Goal: Task Accomplishment & Management: Manage account settings

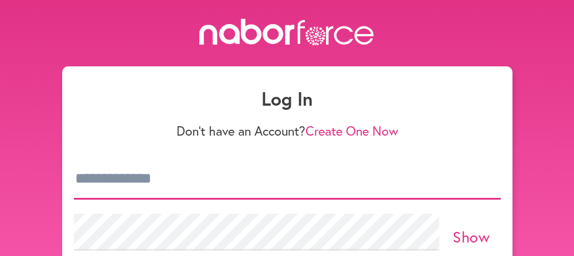
type input "**********"
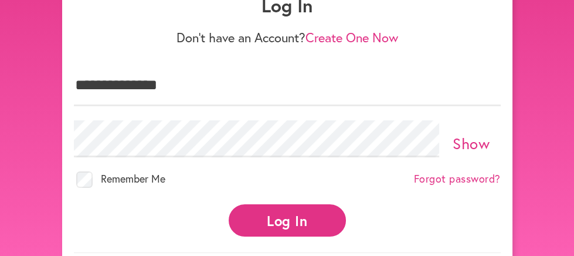
scroll to position [94, 0]
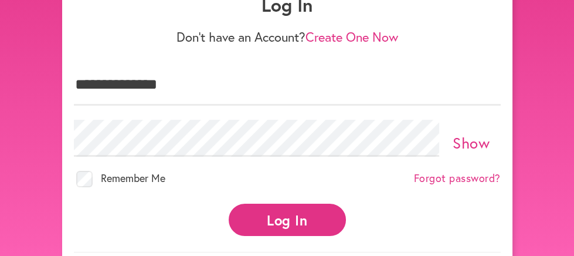
click at [288, 214] on button "Log In" at bounding box center [287, 219] width 117 height 32
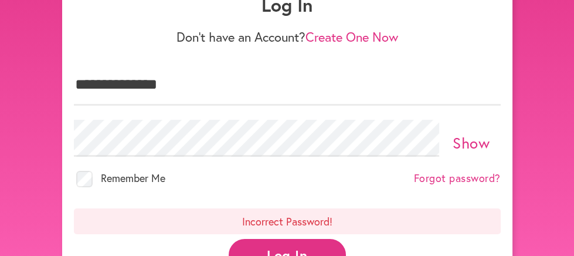
click at [458, 172] on link "Forgot password?" at bounding box center [457, 178] width 87 height 13
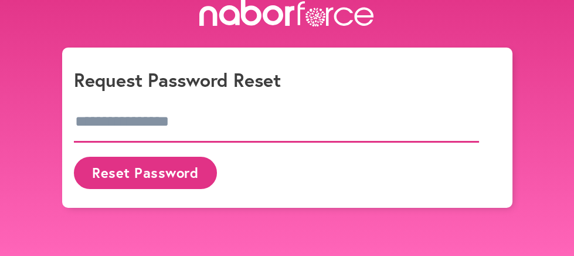
click at [370, 128] on input "email" at bounding box center [277, 121] width 406 height 41
type input "**********"
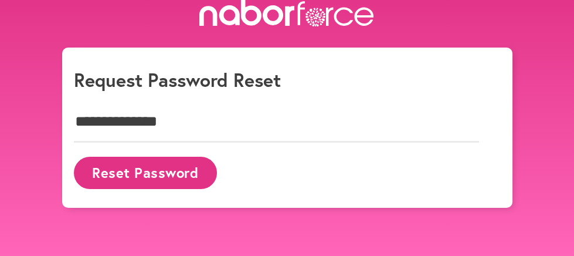
click at [172, 166] on button "Reset Password" at bounding box center [145, 172] width 143 height 32
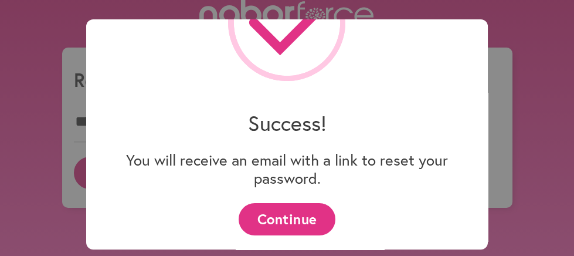
scroll to position [78, 0]
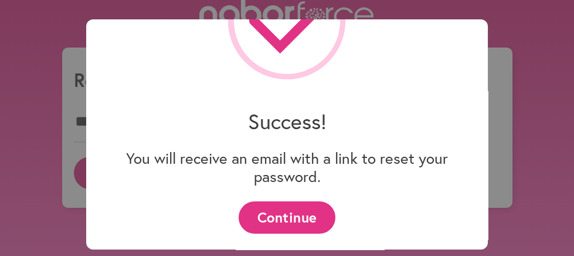
click at [282, 214] on button "Continue" at bounding box center [287, 217] width 97 height 32
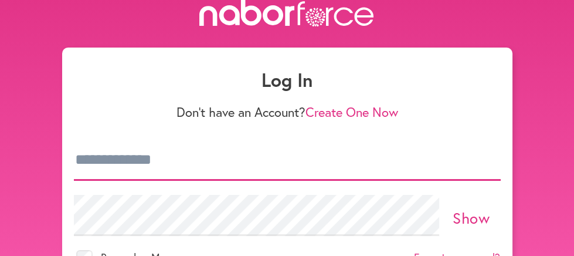
type input "**********"
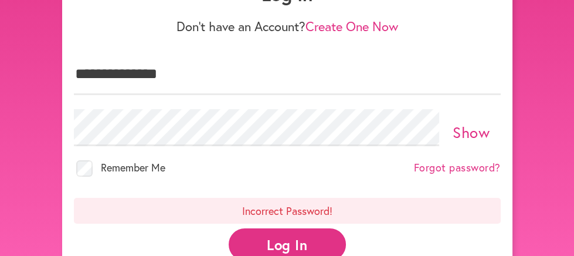
scroll to position [128, 0]
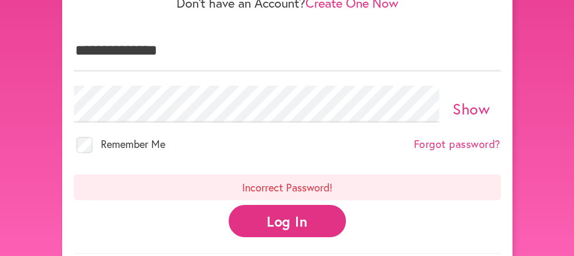
click at [363, 3] on link "Create One Now" at bounding box center [351, 2] width 93 height 17
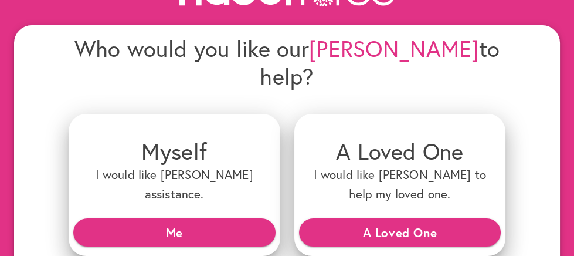
scroll to position [94, 0]
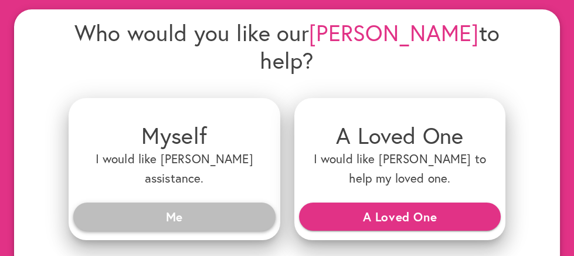
click at [191, 206] on span "Me" at bounding box center [174, 216] width 183 height 21
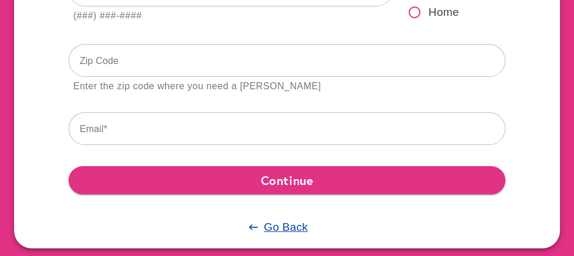
scroll to position [250, 0]
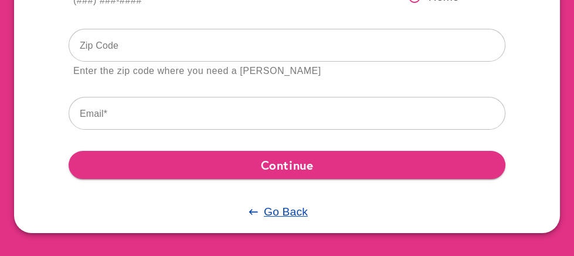
drag, startPoint x: 431, startPoint y: 10, endPoint x: 436, endPoint y: -13, distance: 24.0
click at [436, 0] on html "Tell us about yourself … First Name Last Name Phone Number (###) ###-#### Cell …" at bounding box center [287, 3] width 574 height 506
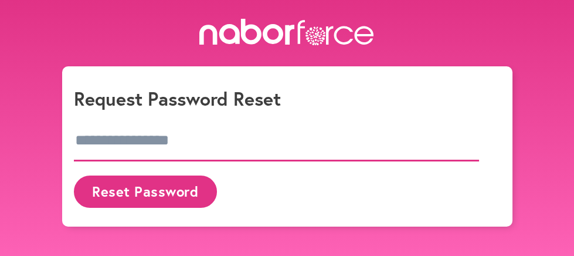
click at [251, 140] on input "email" at bounding box center [277, 140] width 406 height 41
type input "**********"
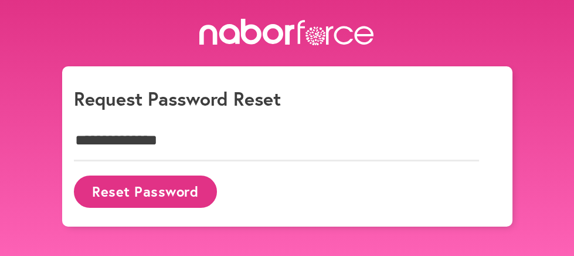
click at [185, 183] on button "Reset Password" at bounding box center [145, 191] width 143 height 32
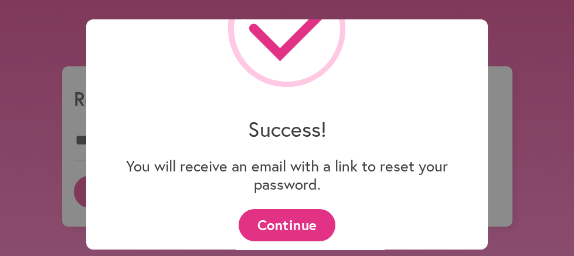
scroll to position [78, 0]
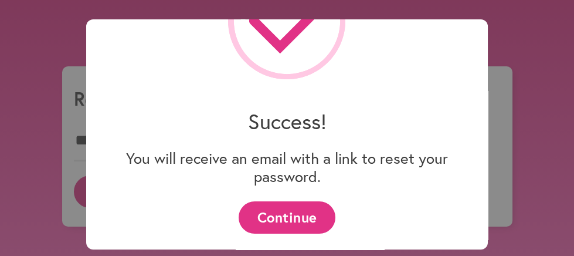
click at [283, 215] on button "Continue" at bounding box center [287, 217] width 97 height 32
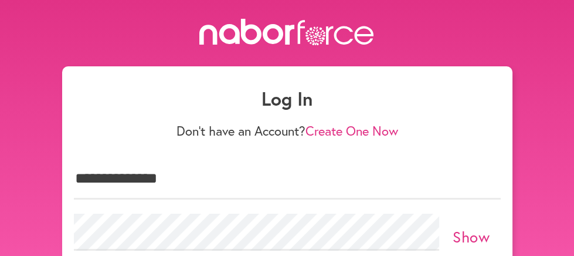
click at [469, 232] on link "Show" at bounding box center [470, 236] width 37 height 20
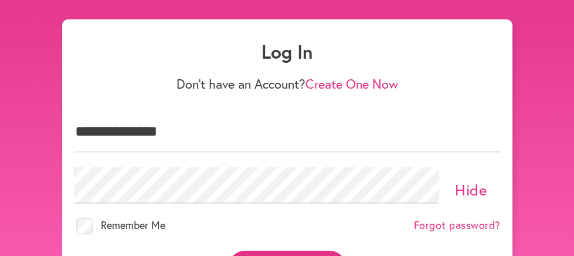
scroll to position [70, 0]
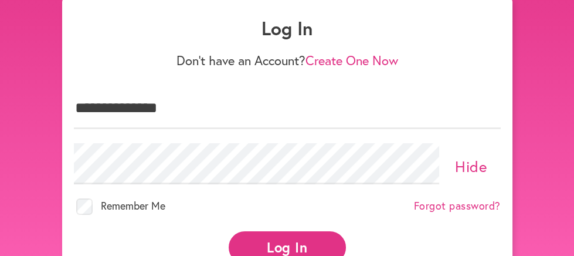
click at [284, 239] on button "Log In" at bounding box center [287, 247] width 117 height 32
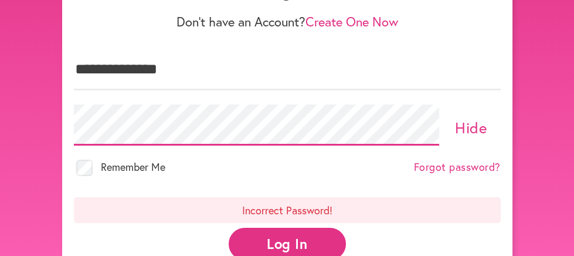
scroll to position [117, 0]
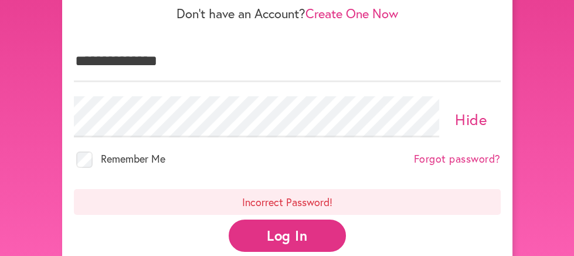
click at [287, 226] on button "Log In" at bounding box center [287, 235] width 117 height 32
click at [287, 228] on button "Log In" at bounding box center [287, 235] width 117 height 32
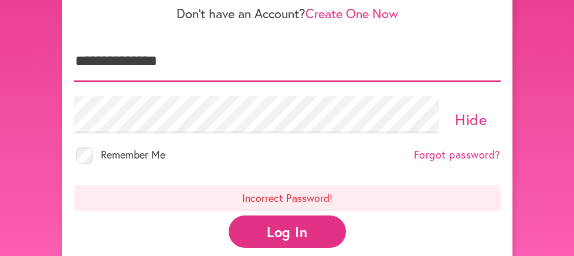
type input "**********"
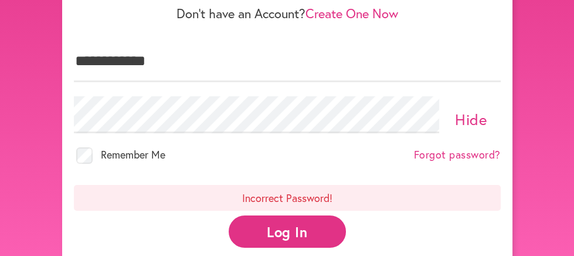
click at [287, 226] on button "Log In" at bounding box center [287, 231] width 117 height 32
click at [284, 154] on div "Remember Me Forgot password?" at bounding box center [287, 156] width 427 height 33
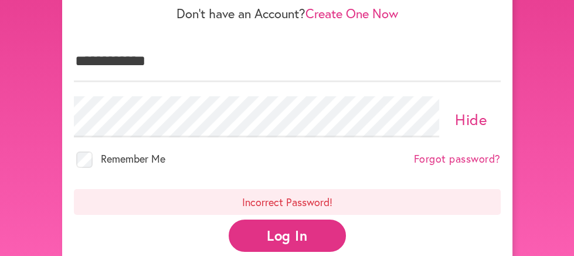
click at [284, 229] on button "Log In" at bounding box center [287, 235] width 117 height 32
click at [285, 226] on button "Log In" at bounding box center [287, 235] width 117 height 32
click at [292, 165] on div "Remember Me Forgot password?" at bounding box center [287, 160] width 427 height 33
click at [287, 227] on button "Log In" at bounding box center [287, 235] width 117 height 32
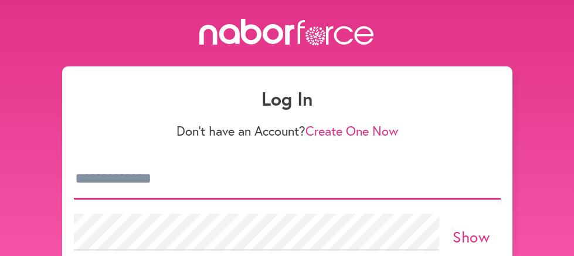
type input "**********"
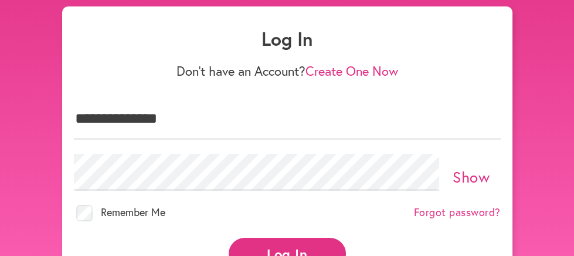
scroll to position [70, 0]
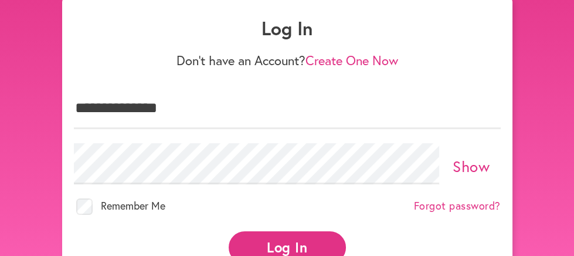
click at [281, 239] on button "Log In" at bounding box center [287, 247] width 117 height 32
